Goal: Information Seeking & Learning: Learn about a topic

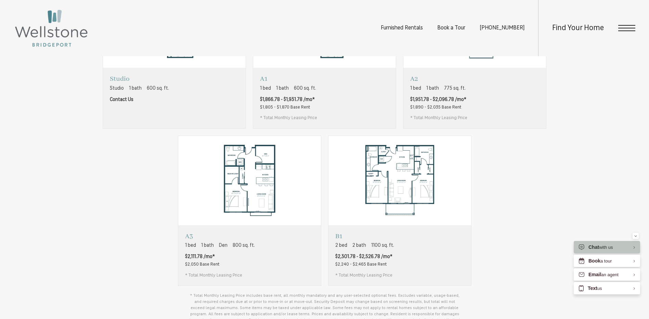
scroll to position [582, 0]
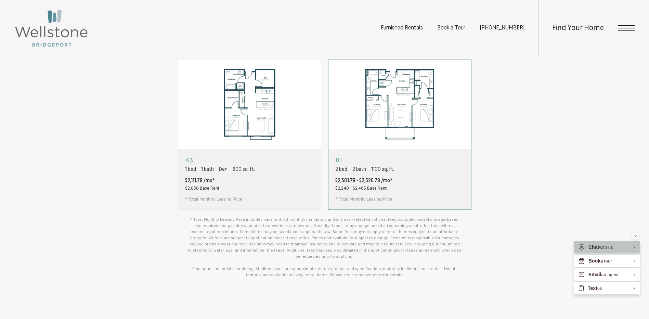
click at [402, 200] on div "B1 2 bed 2 bath 1100 sq. ft. $2,301.78 - $2,526.78 /mo* $2,240 - $2,465 Base Re…" at bounding box center [399, 179] width 143 height 60
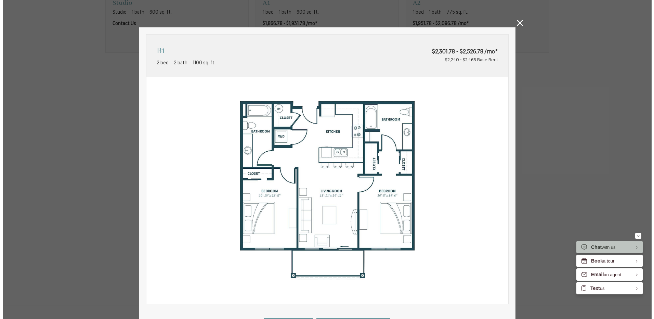
scroll to position [0, 0]
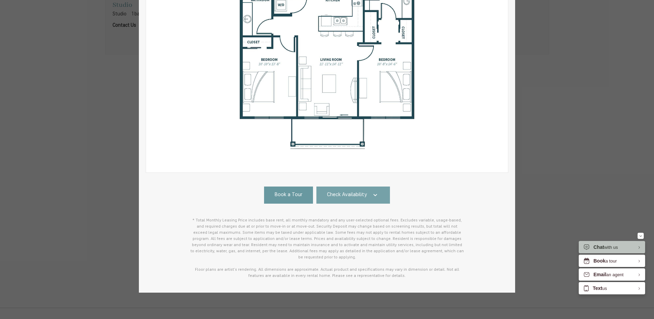
drag, startPoint x: 371, startPoint y: 195, endPoint x: 367, endPoint y: 192, distance: 4.6
click at [374, 195] on icon at bounding box center [376, 195] width 4 height 2
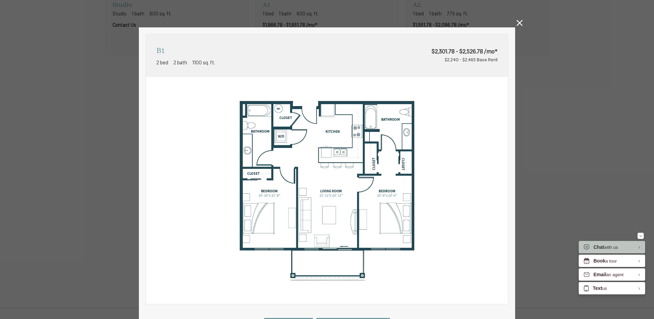
drag, startPoint x: 518, startPoint y: 24, endPoint x: 408, endPoint y: 131, distance: 153.6
click at [518, 25] on icon at bounding box center [520, 23] width 6 height 6
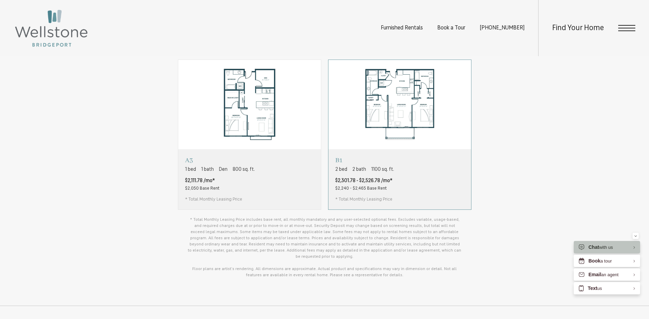
scroll to position [411, 0]
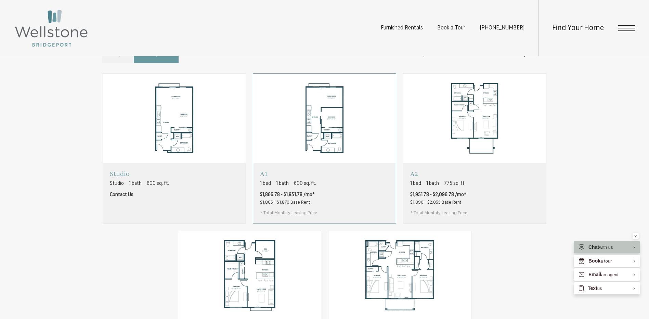
click at [314, 216] on div "A1 1 bed 1 bath 600 sq. ft. $1,866.78 - $1,931.78 /mo* $1,805 - $1,870 Base Ren…" at bounding box center [288, 193] width 57 height 47
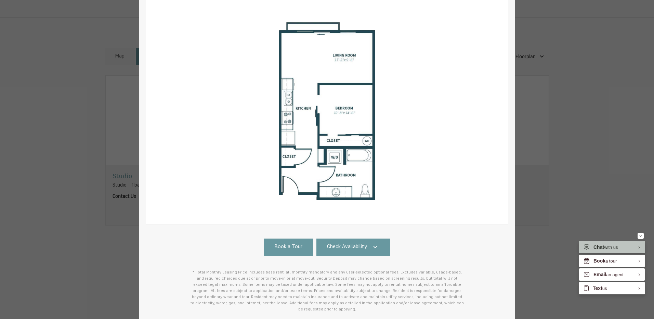
scroll to position [131, 0]
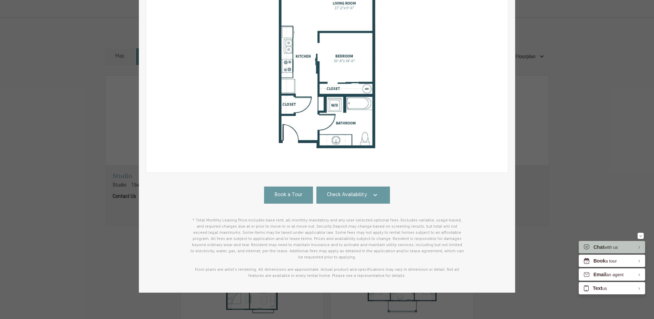
click at [358, 204] on div "Book a Tour Check Availability #A301 Building A Floor 3 600 sq. ft. Available N…" at bounding box center [327, 232] width 363 height 92
click at [357, 198] on span "Check Availability" at bounding box center [347, 195] width 40 height 8
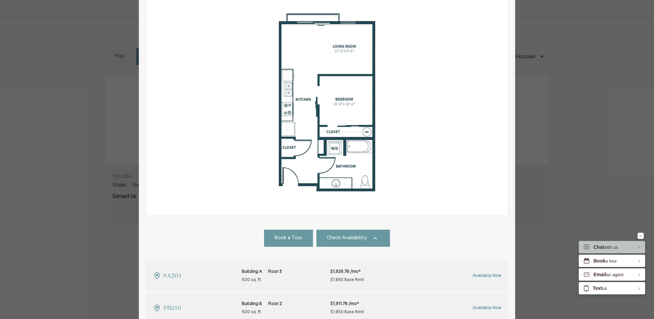
scroll to position [0, 0]
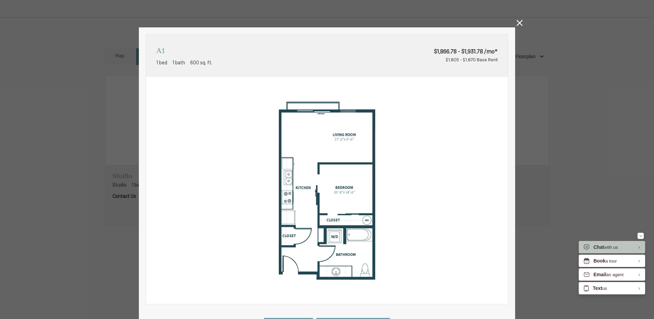
click at [517, 23] on icon at bounding box center [520, 23] width 6 height 6
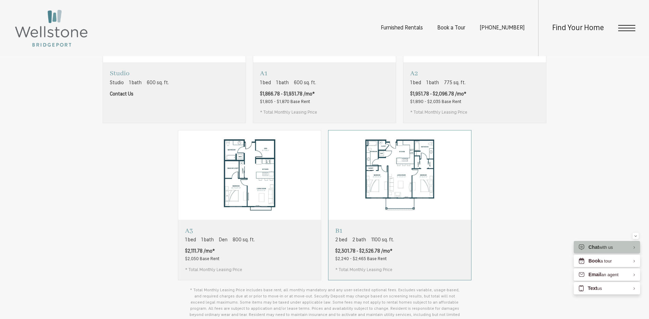
scroll to position [559, 0]
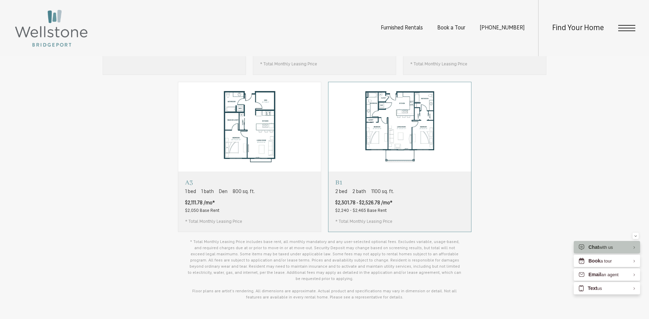
click at [398, 205] on div "B1 2 bed 2 bath 1100 sq. ft. $2,301.78 - $2,526.78 /mo* $2,240 - $2,465 Base Re…" at bounding box center [399, 201] width 143 height 60
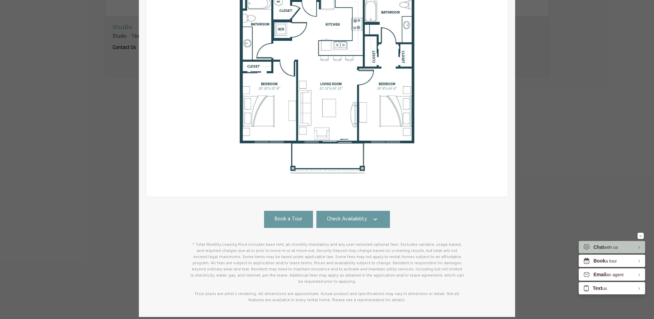
scroll to position [131, 0]
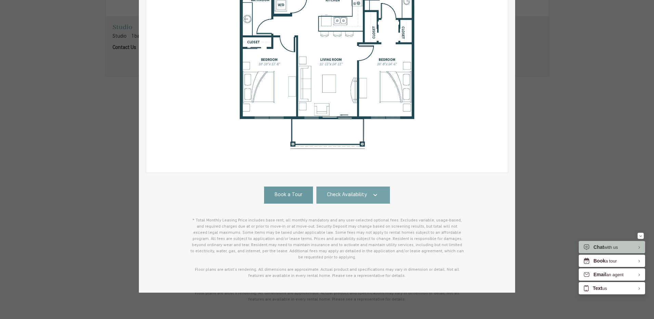
click at [359, 198] on span "Check Availability" at bounding box center [347, 195] width 40 height 8
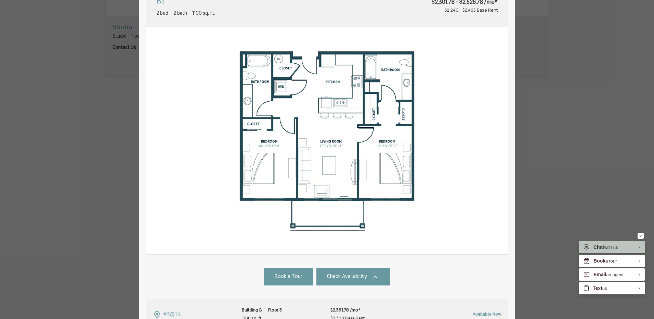
scroll to position [0, 0]
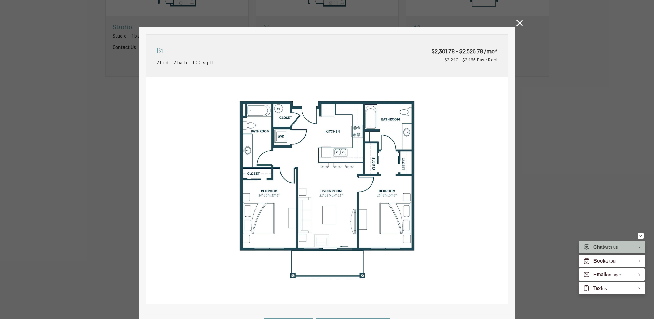
click at [520, 23] on icon at bounding box center [520, 23] width 6 height 6
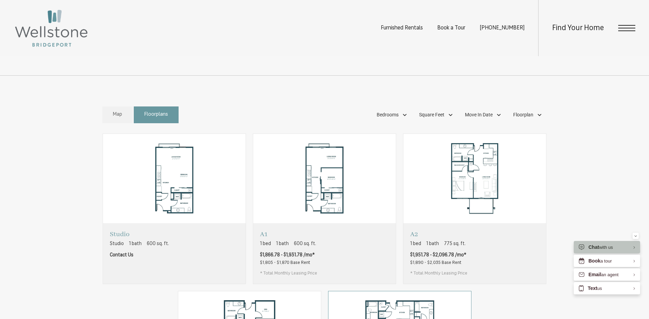
scroll to position [428, 0]
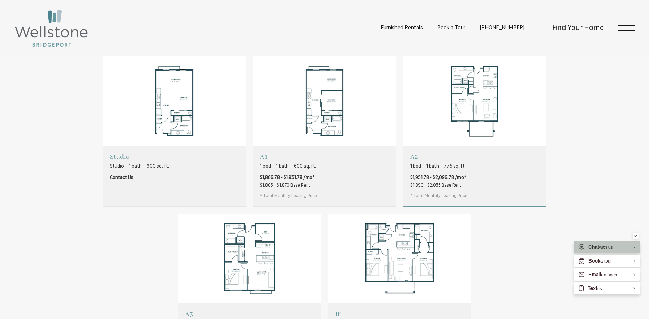
click at [499, 186] on div "A2 1 bed 1 bath 775 sq. ft. $1,951.78 - $2,096.78 /mo* $1,890 - $2,035 Base Ren…" at bounding box center [474, 176] width 143 height 60
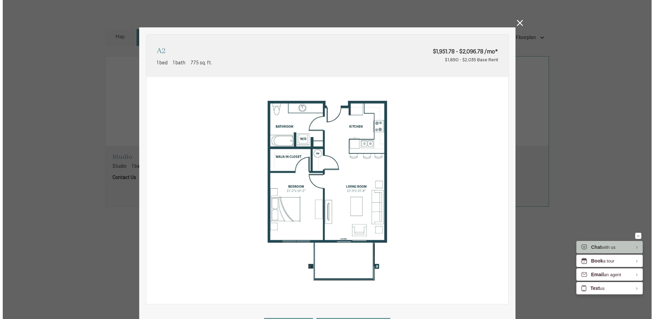
scroll to position [0, 0]
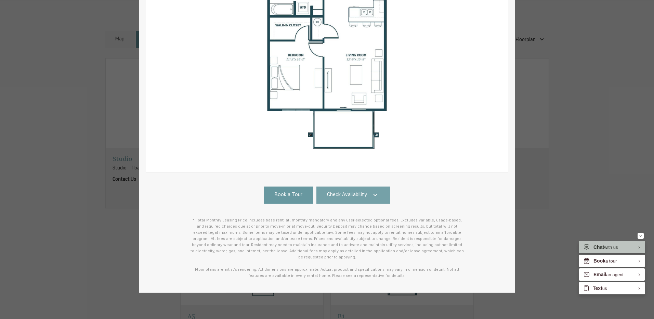
click at [339, 195] on span "Check Availability" at bounding box center [347, 195] width 40 height 8
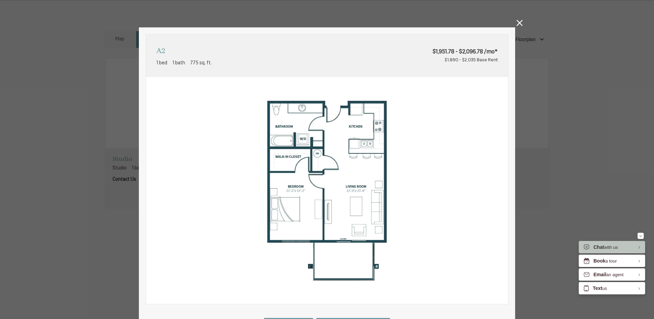
click at [518, 25] on icon at bounding box center [520, 23] width 6 height 6
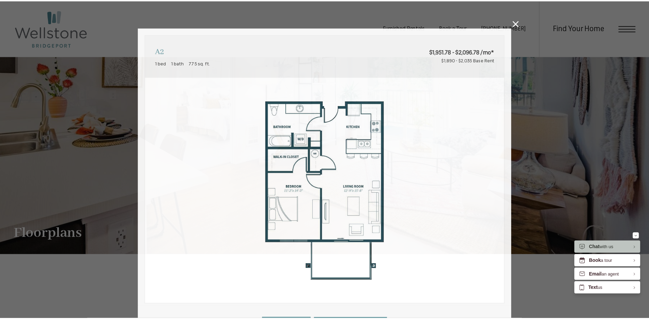
scroll to position [428, 0]
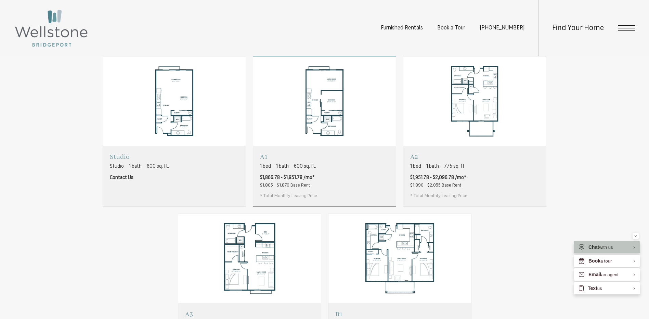
click at [294, 199] on div "A1 1 bed 1 bath 600 sq. ft. $1,866.78 - $1,931.78 /mo* $1,805 - $1,870 Base Ren…" at bounding box center [288, 176] width 57 height 47
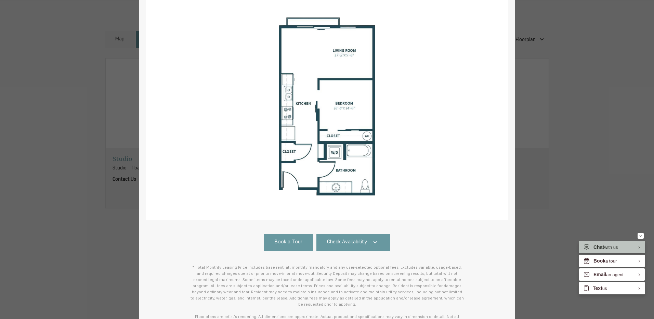
scroll to position [131, 0]
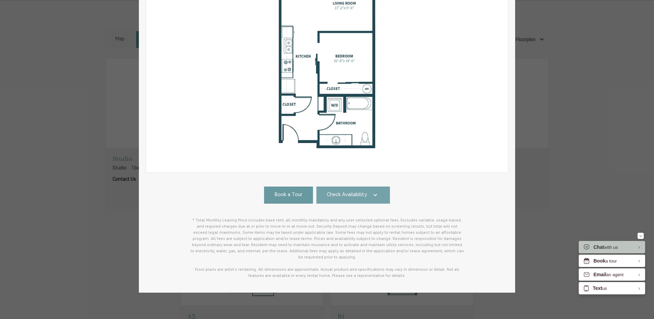
click at [358, 195] on span "Check Availability" at bounding box center [347, 195] width 40 height 8
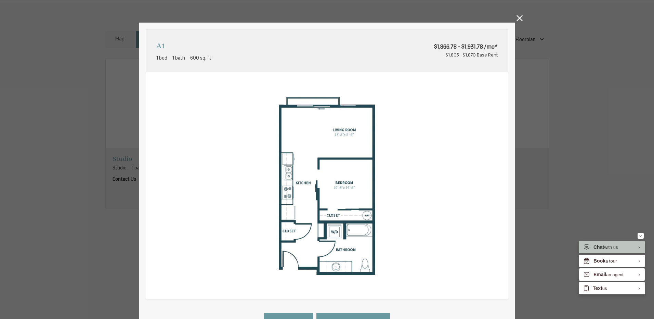
scroll to position [0, 0]
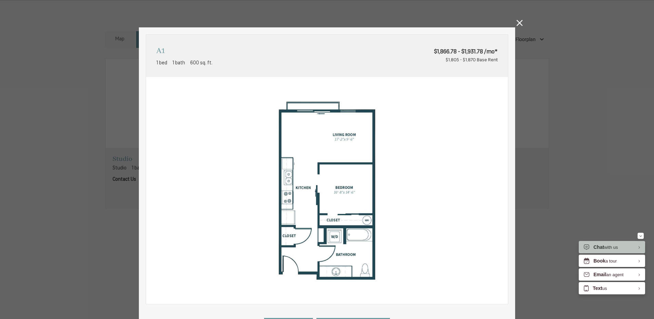
click at [517, 23] on icon at bounding box center [520, 23] width 6 height 6
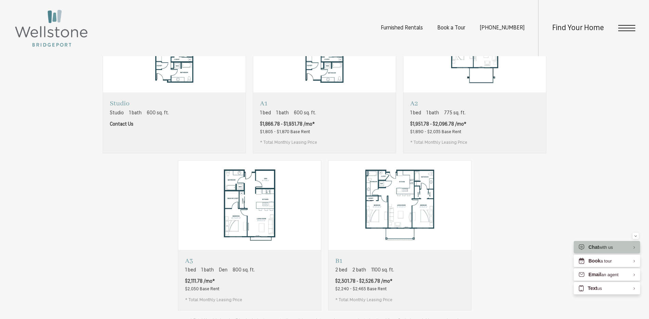
scroll to position [530, 0]
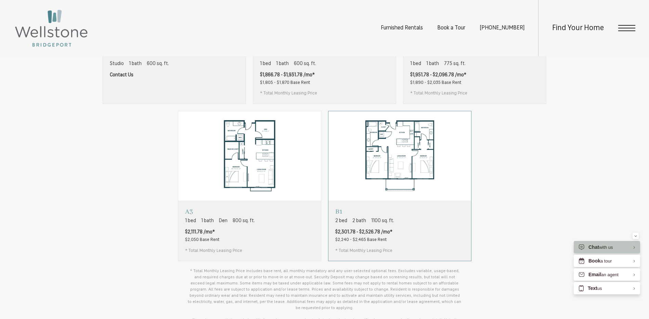
click at [412, 244] on div "B1 2 bed 2 bath 1100 sq. ft. $2,301.78 - $2,526.78 /mo* $2,240 - $2,465 Base Re…" at bounding box center [399, 230] width 143 height 60
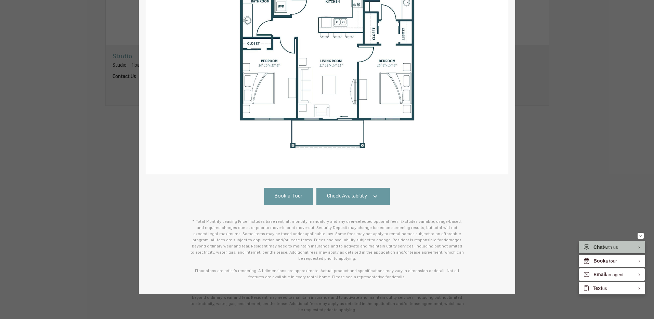
scroll to position [131, 0]
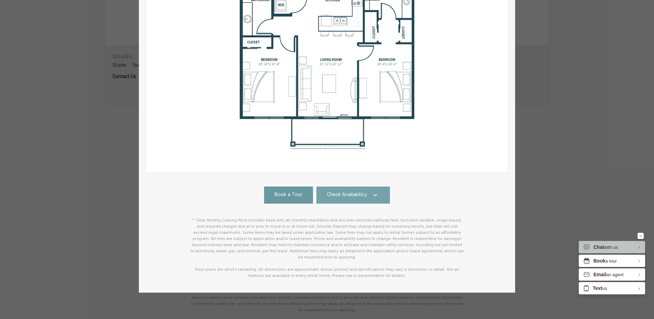
click at [371, 198] on icon at bounding box center [375, 195] width 8 height 8
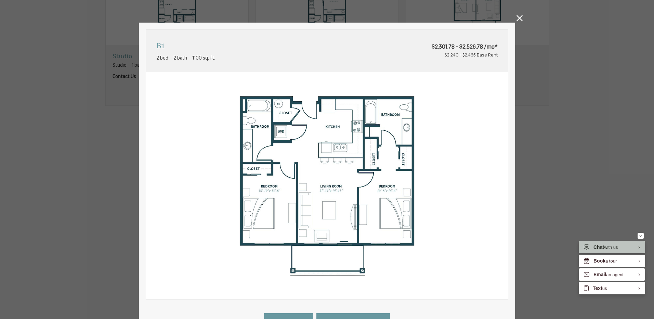
scroll to position [0, 0]
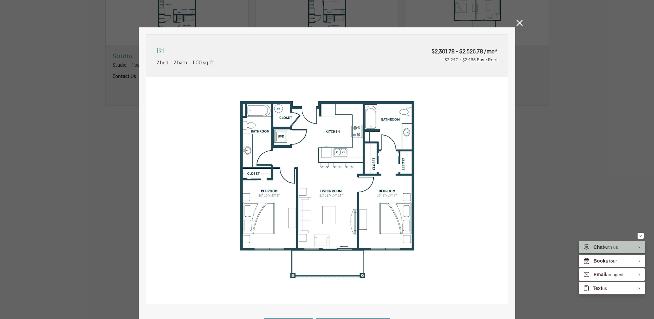
click at [517, 23] on icon at bounding box center [520, 23] width 6 height 6
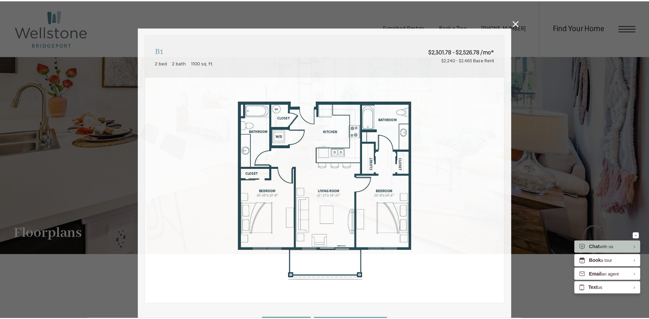
scroll to position [530, 0]
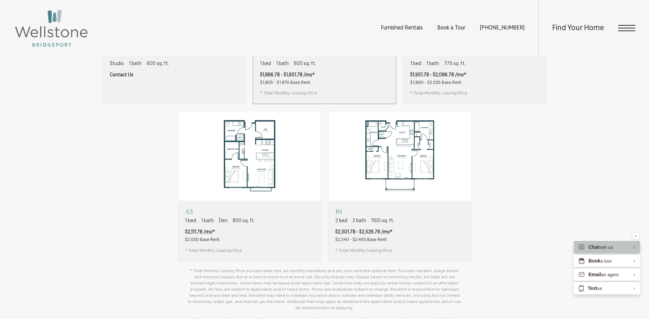
click at [317, 91] on div "A1 1 bed 1 bath 600 sq. ft. $1,866.78 - $1,931.78 /mo* $1,805 - $1,870 Base Ren…" at bounding box center [324, 73] width 143 height 60
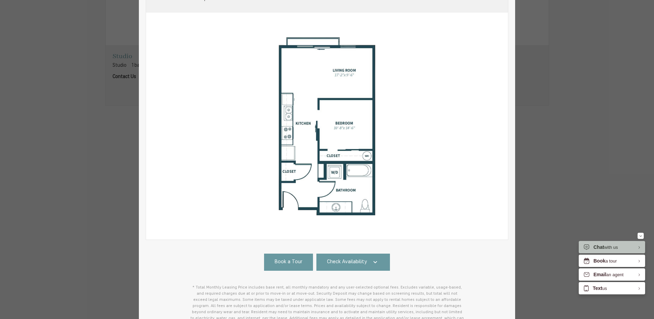
scroll to position [131, 0]
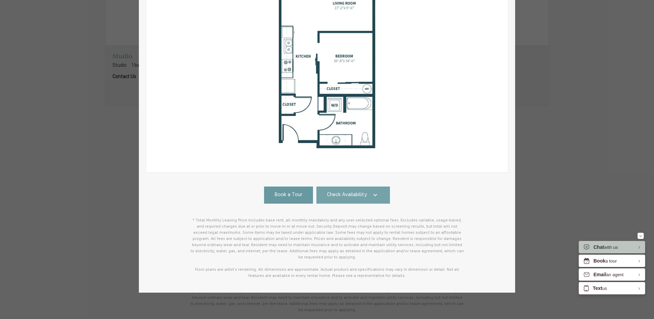
click at [352, 190] on link "Check Availability" at bounding box center [353, 194] width 74 height 17
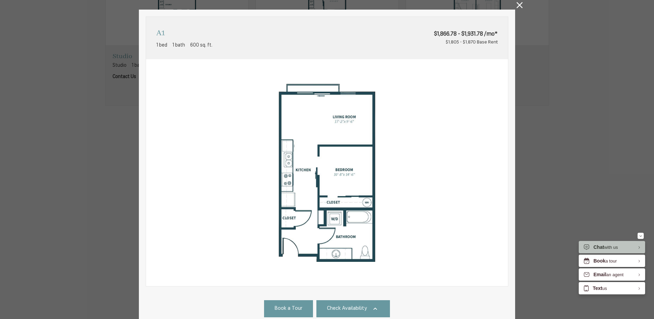
scroll to position [0, 0]
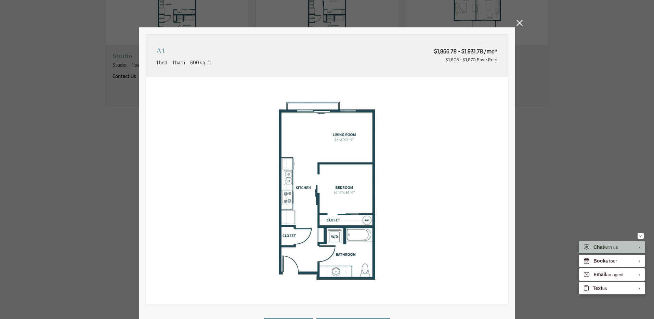
click at [519, 23] on icon at bounding box center [520, 23] width 6 height 6
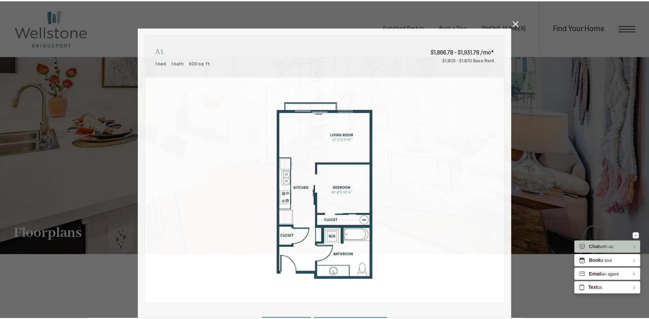
scroll to position [530, 0]
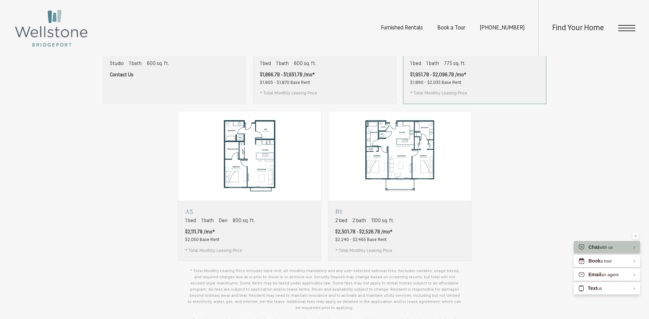
click at [469, 95] on div "A2 1 bed 1 bath 775 sq. ft. $1,951.78 - $2,096.78 /mo* $1,890 - $2,035 Base Ren…" at bounding box center [474, 73] width 143 height 60
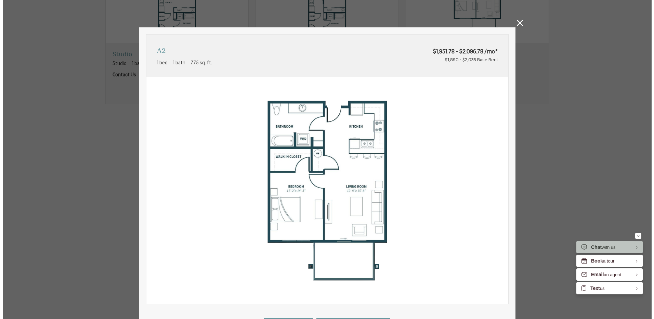
scroll to position [0, 0]
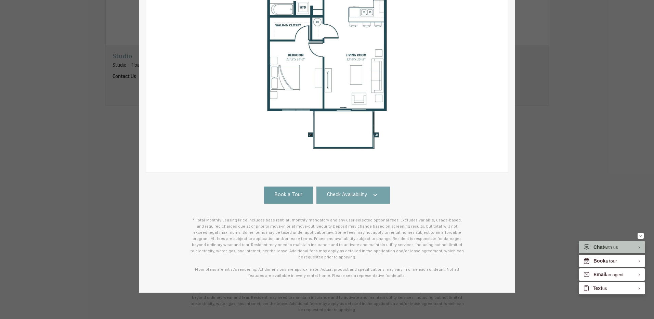
click at [351, 192] on span "Check Availability" at bounding box center [347, 195] width 40 height 8
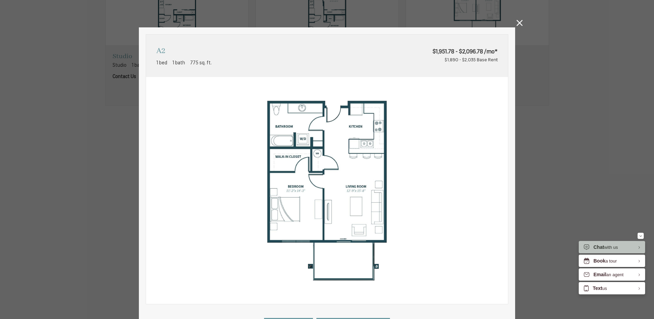
click at [517, 24] on icon at bounding box center [520, 23] width 6 height 6
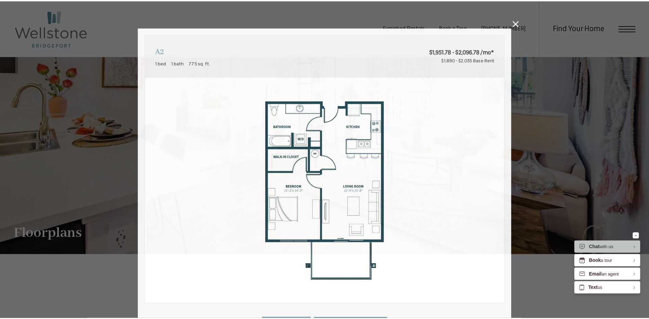
scroll to position [530, 0]
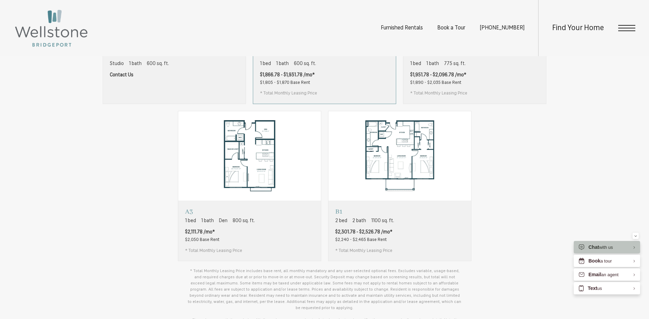
click at [333, 99] on div "A1 1 bed 1 bath 600 sq. ft. $1,866.78 - $1,931.78 /mo* $1,805 - $1,870 Base Ren…" at bounding box center [324, 73] width 143 height 60
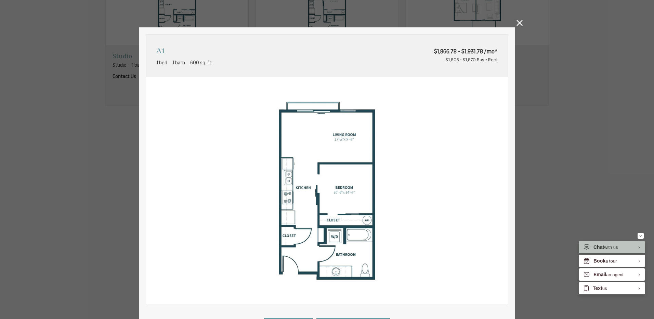
scroll to position [131, 0]
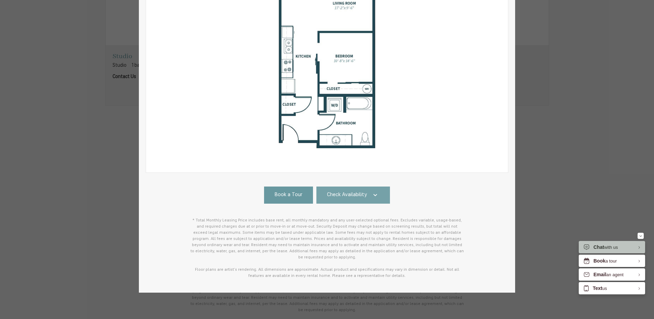
click at [354, 198] on span "Check Availability" at bounding box center [347, 195] width 40 height 8
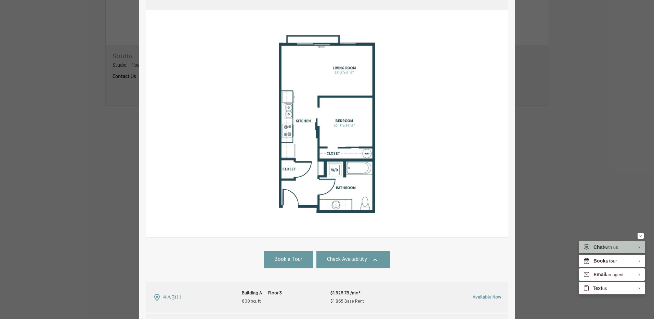
scroll to position [0, 0]
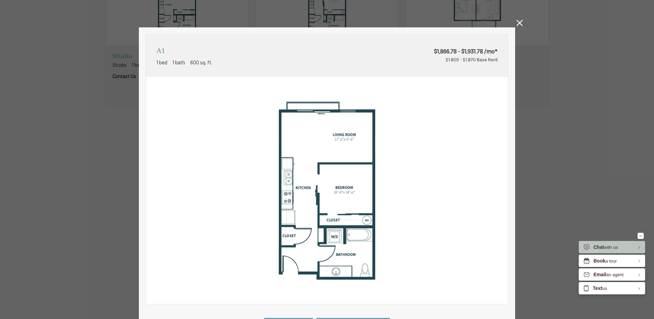
drag, startPoint x: 517, startPoint y: 24, endPoint x: 390, endPoint y: 211, distance: 225.8
click at [517, 24] on icon at bounding box center [520, 23] width 6 height 6
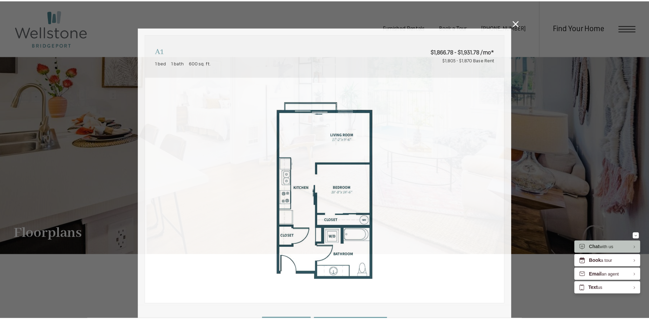
scroll to position [530, 0]
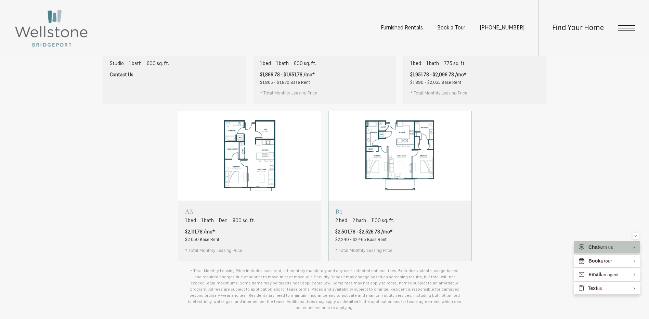
click at [398, 239] on div "B1 2 bed 2 bath 1100 sq. ft. $2,301.78 - $2,526.78 /mo* $2,240 - $2,465 Base Re…" at bounding box center [399, 230] width 143 height 60
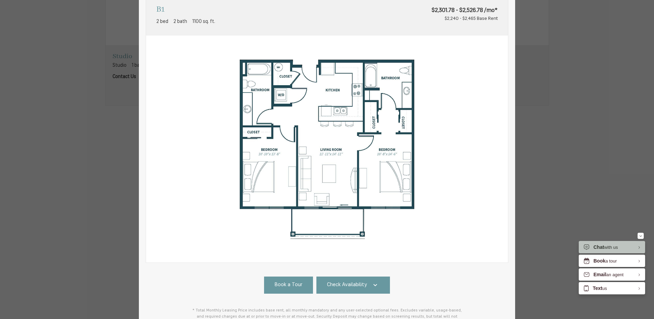
scroll to position [131, 0]
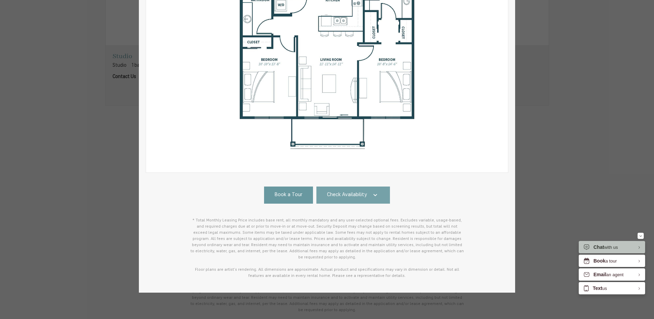
click at [365, 196] on link "Check Availability" at bounding box center [353, 194] width 74 height 17
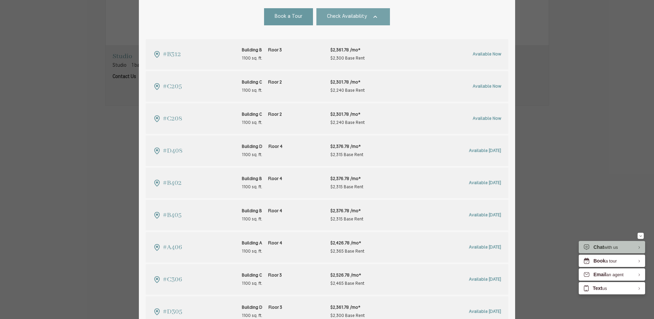
scroll to position [321, 0]
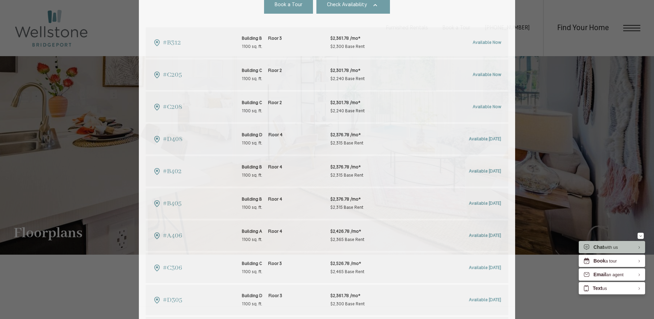
click at [564, 93] on div "B1 2 bed 2 bath 1100 sq. ft. $2,301.78 - $2,526.78 /mo* $2,240 - $2,465 Base Re…" at bounding box center [327, 159] width 654 height 319
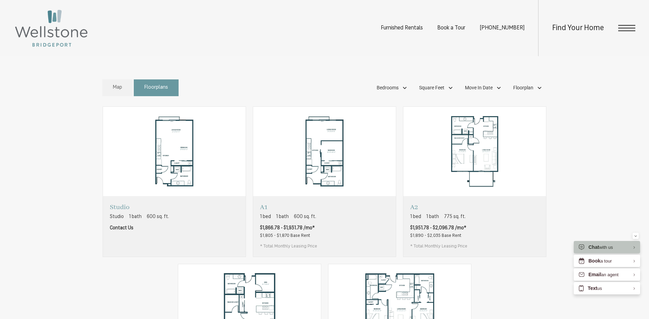
scroll to position [445, 0]
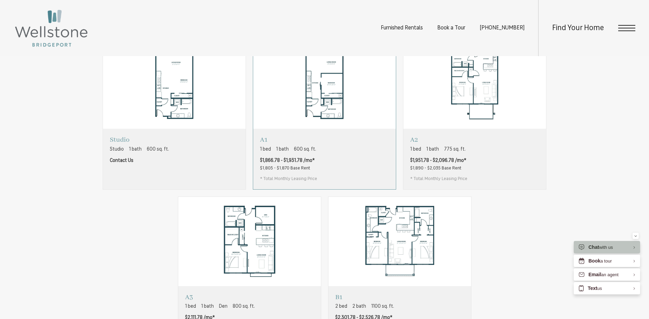
click at [348, 170] on div "A1 1 bed 1 bath 600 sq. ft. $1,866.78 - $1,931.78 /mo* $1,805 - $1,870 Base Ren…" at bounding box center [324, 159] width 143 height 60
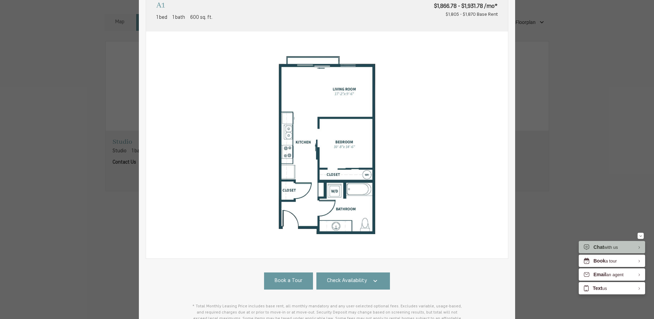
scroll to position [0, 0]
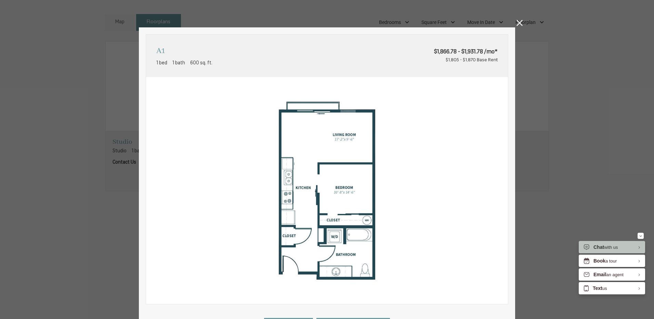
click at [517, 23] on icon at bounding box center [520, 23] width 6 height 6
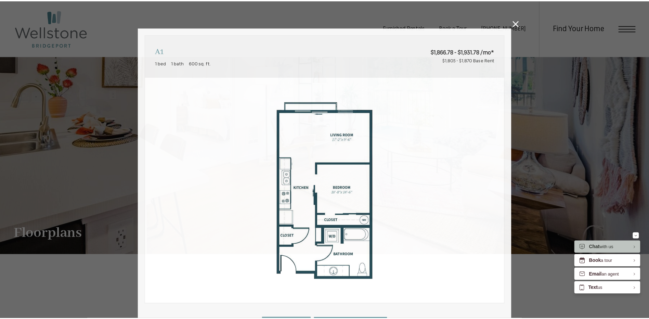
scroll to position [445, 0]
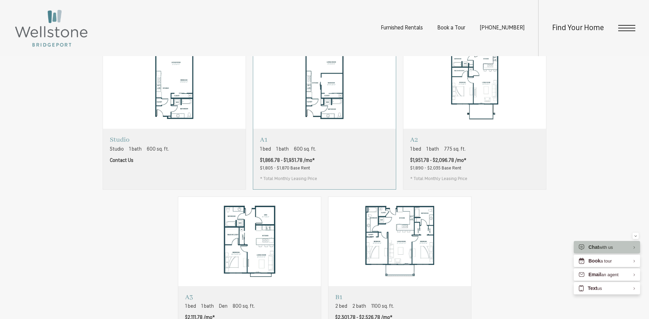
click at [343, 177] on div "A1 1 bed 1 bath 600 sq. ft. $1,866.78 - $1,931.78 /mo* $1,805 - $1,870 Base Ren…" at bounding box center [324, 159] width 143 height 60
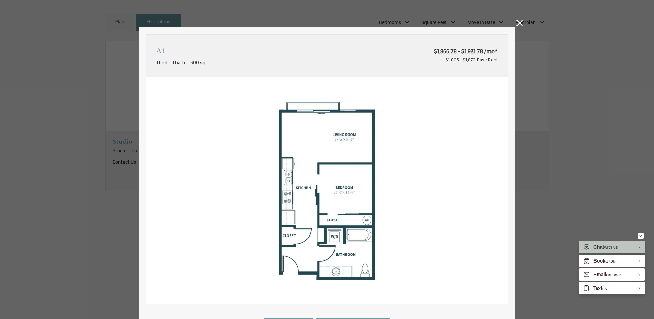
scroll to position [131, 0]
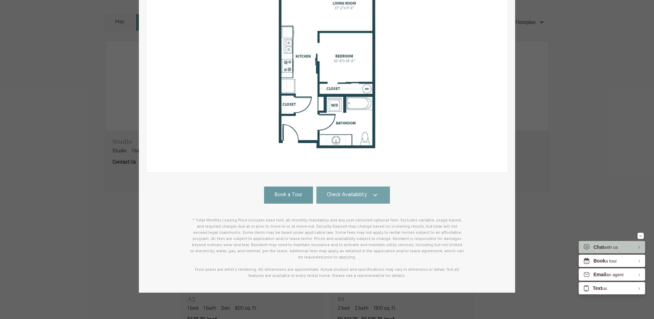
click at [369, 188] on link "Check Availability" at bounding box center [353, 194] width 74 height 17
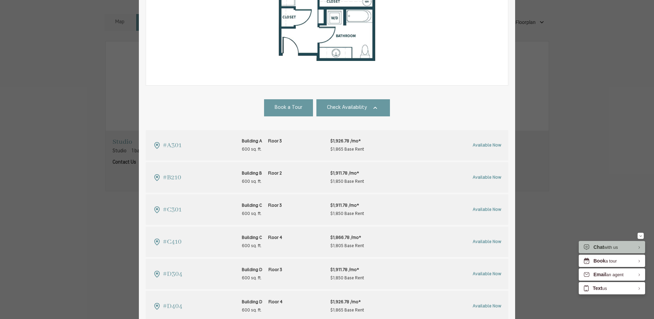
scroll to position [0, 0]
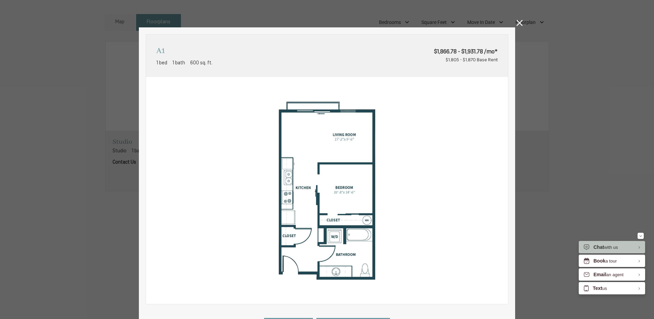
click at [517, 24] on icon at bounding box center [520, 23] width 6 height 6
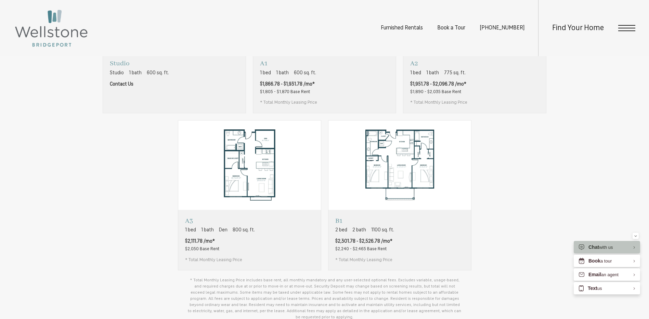
scroll to position [650, 0]
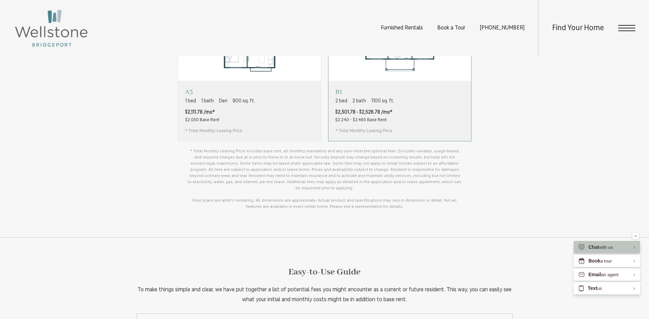
click at [420, 123] on div "B1 2 bed 2 bath 1100 sq. ft. $2,301.78 - $2,526.78 /mo* $2,240 - $2,465 Base Re…" at bounding box center [399, 111] width 143 height 60
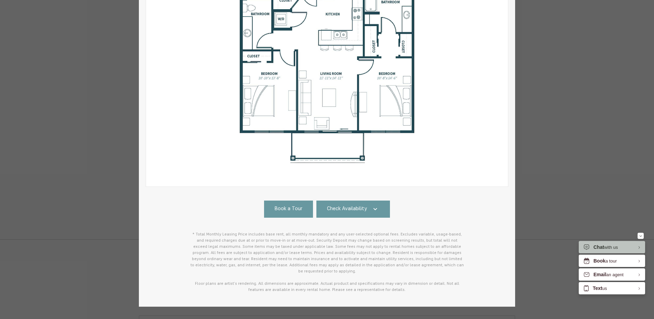
scroll to position [131, 0]
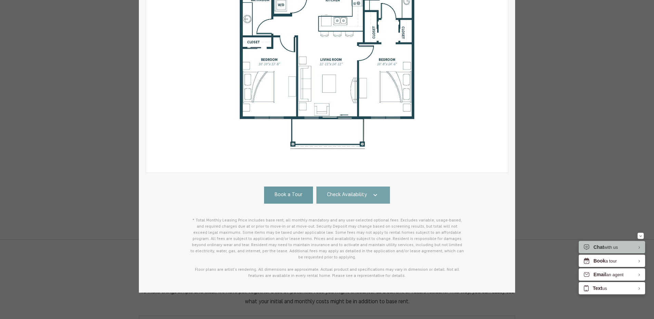
click at [372, 193] on icon at bounding box center [375, 195] width 8 height 8
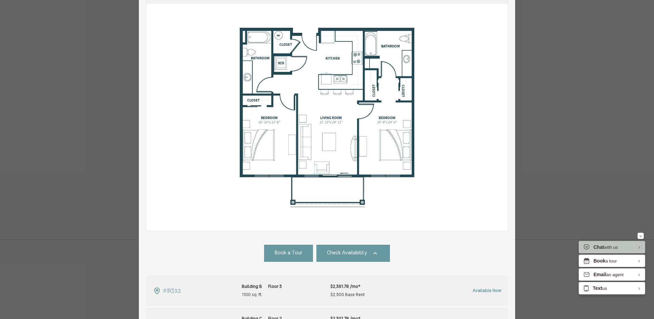
scroll to position [0, 0]
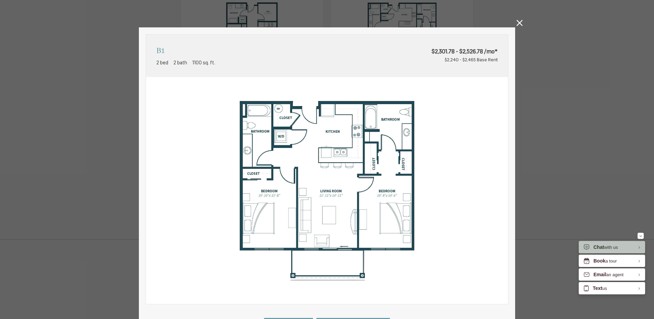
drag, startPoint x: 520, startPoint y: 25, endPoint x: 493, endPoint y: 21, distance: 26.6
click at [519, 25] on icon at bounding box center [520, 23] width 6 height 6
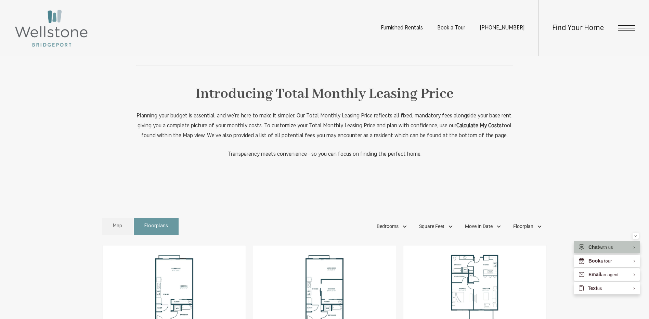
scroll to position [308, 0]
